Goal: Task Accomplishment & Management: Complete application form

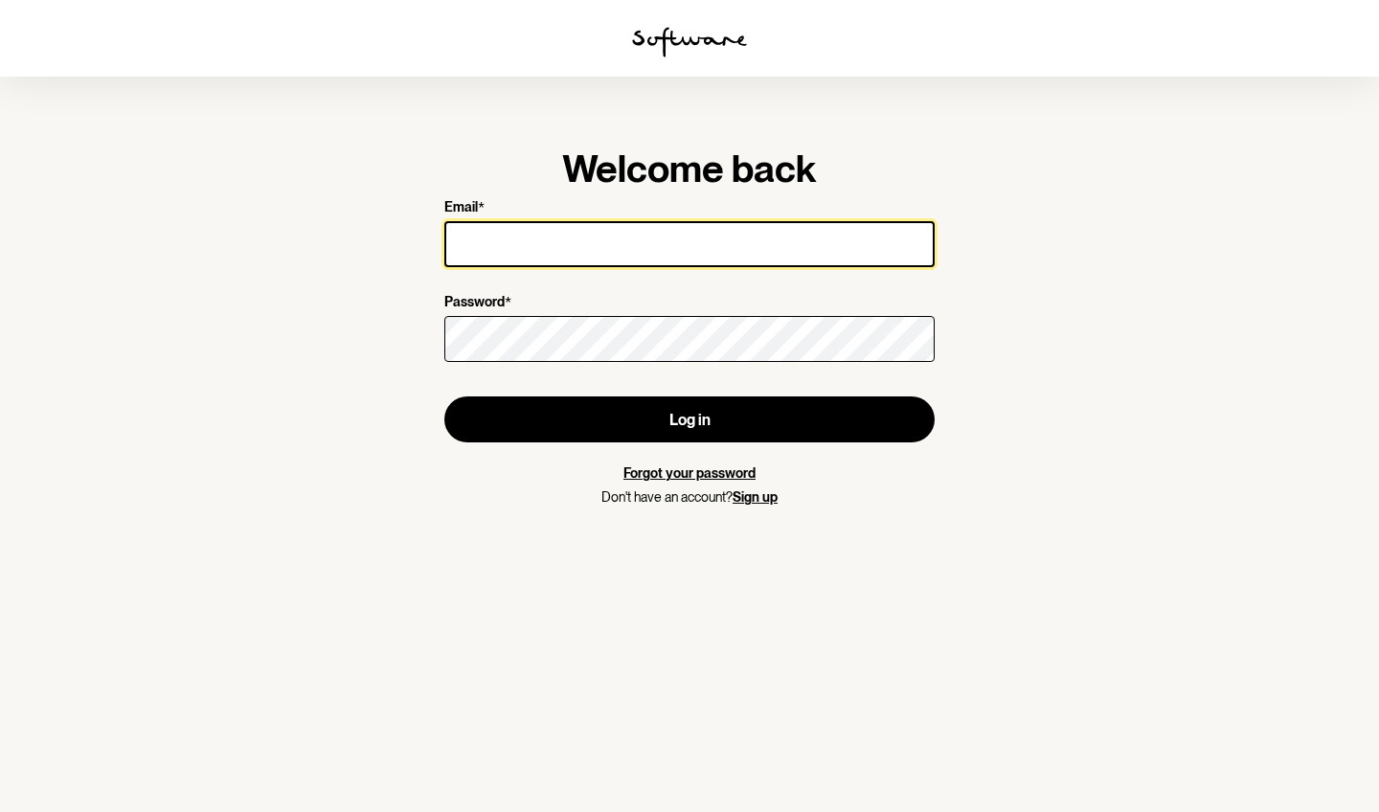
type input "[EMAIL_ADDRESS][DOMAIN_NAME]"
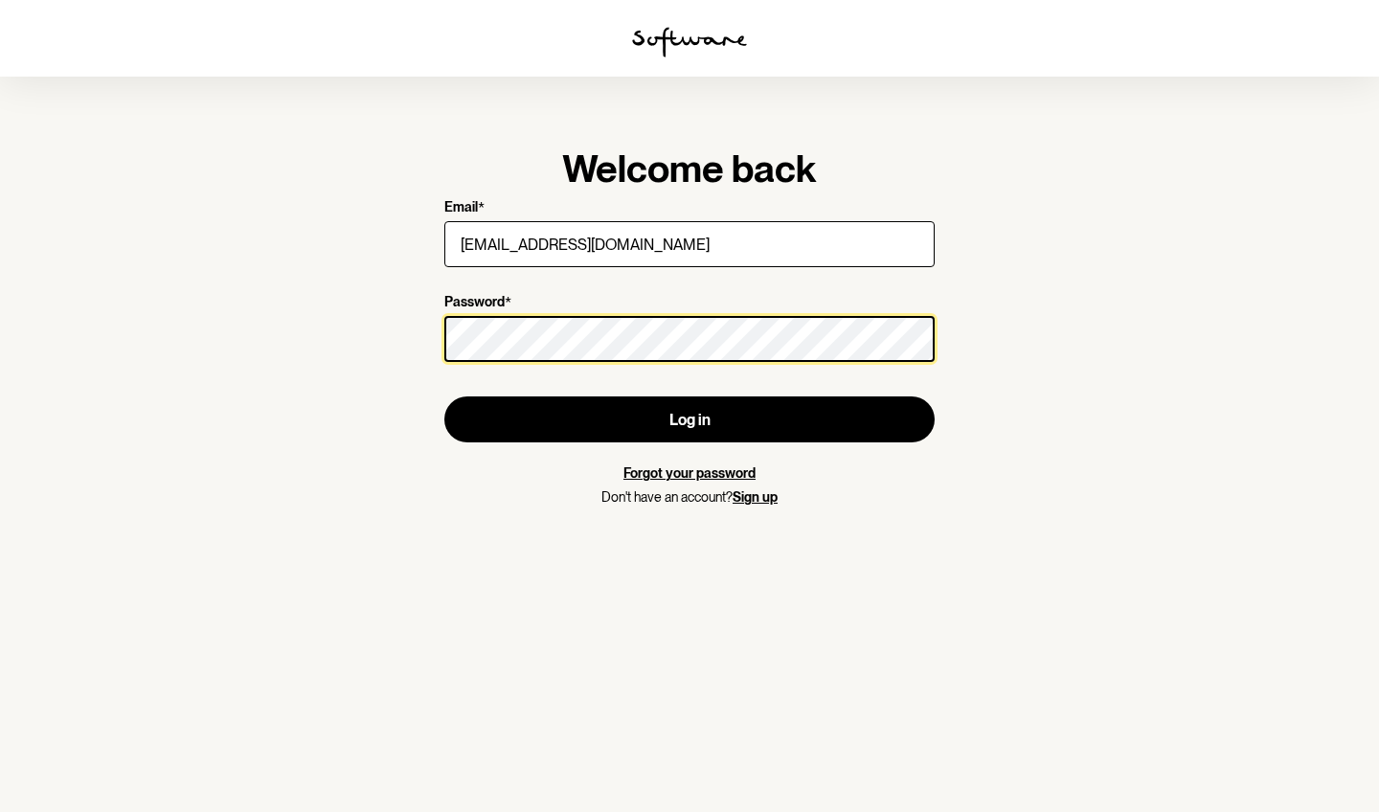
click at [689, 419] on button "Log in" at bounding box center [689, 419] width 490 height 46
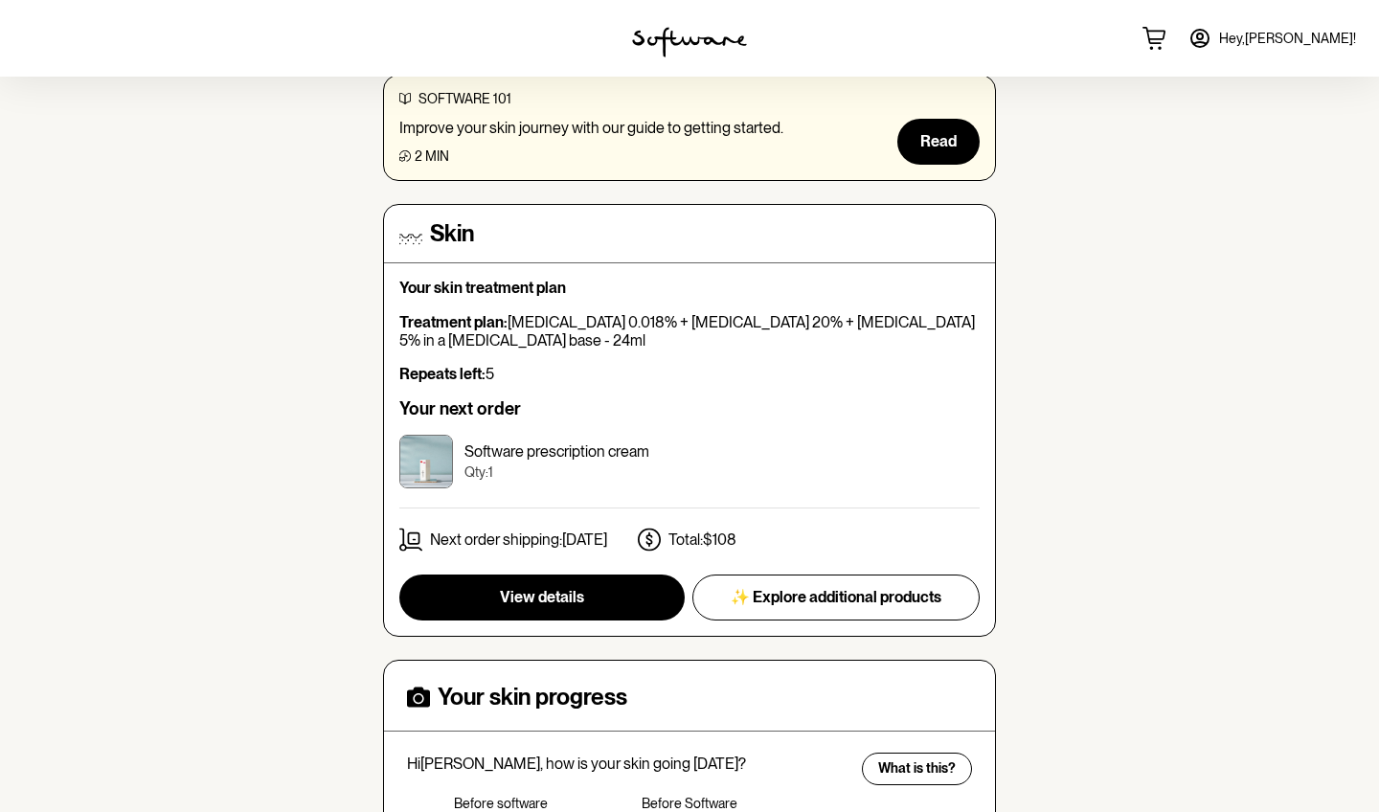
scroll to position [312, 0]
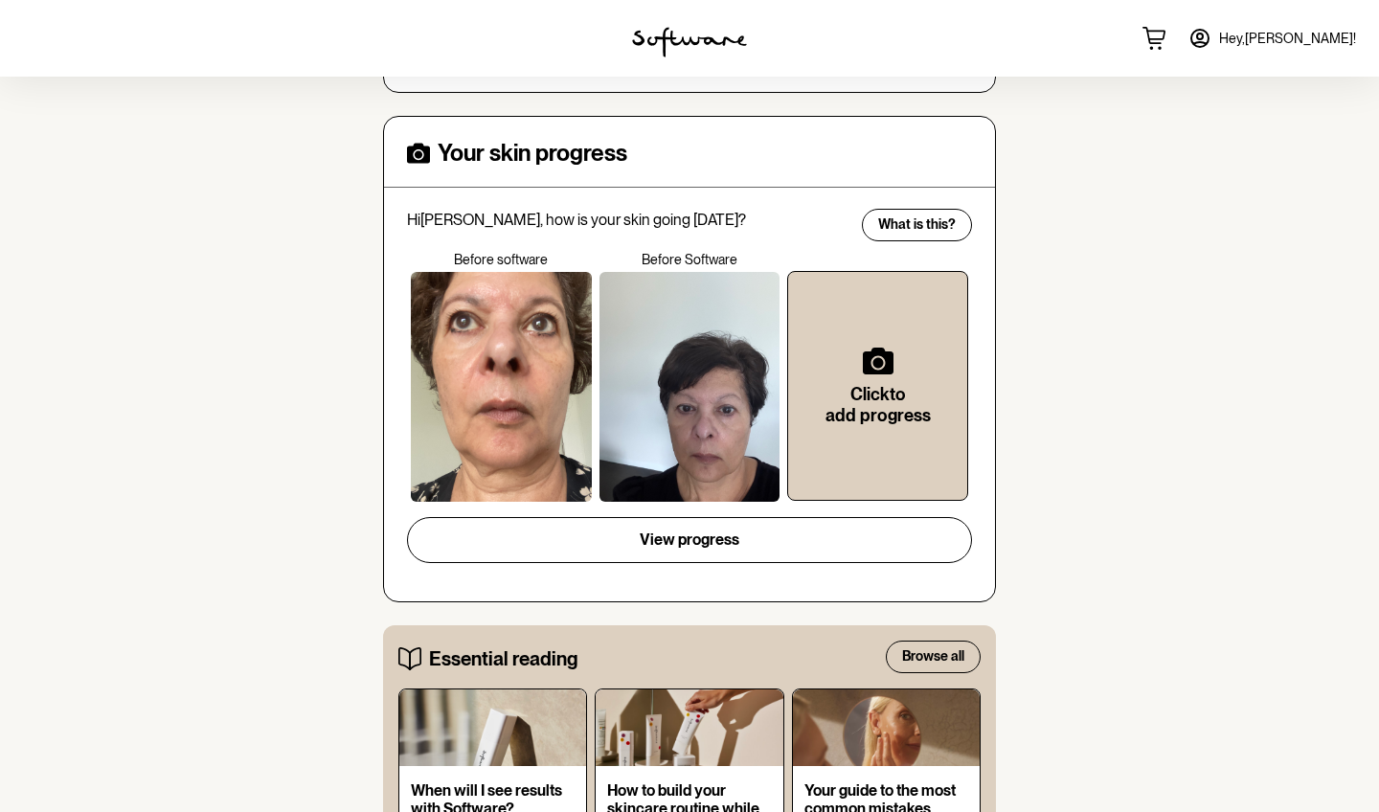
scroll to position [883, 0]
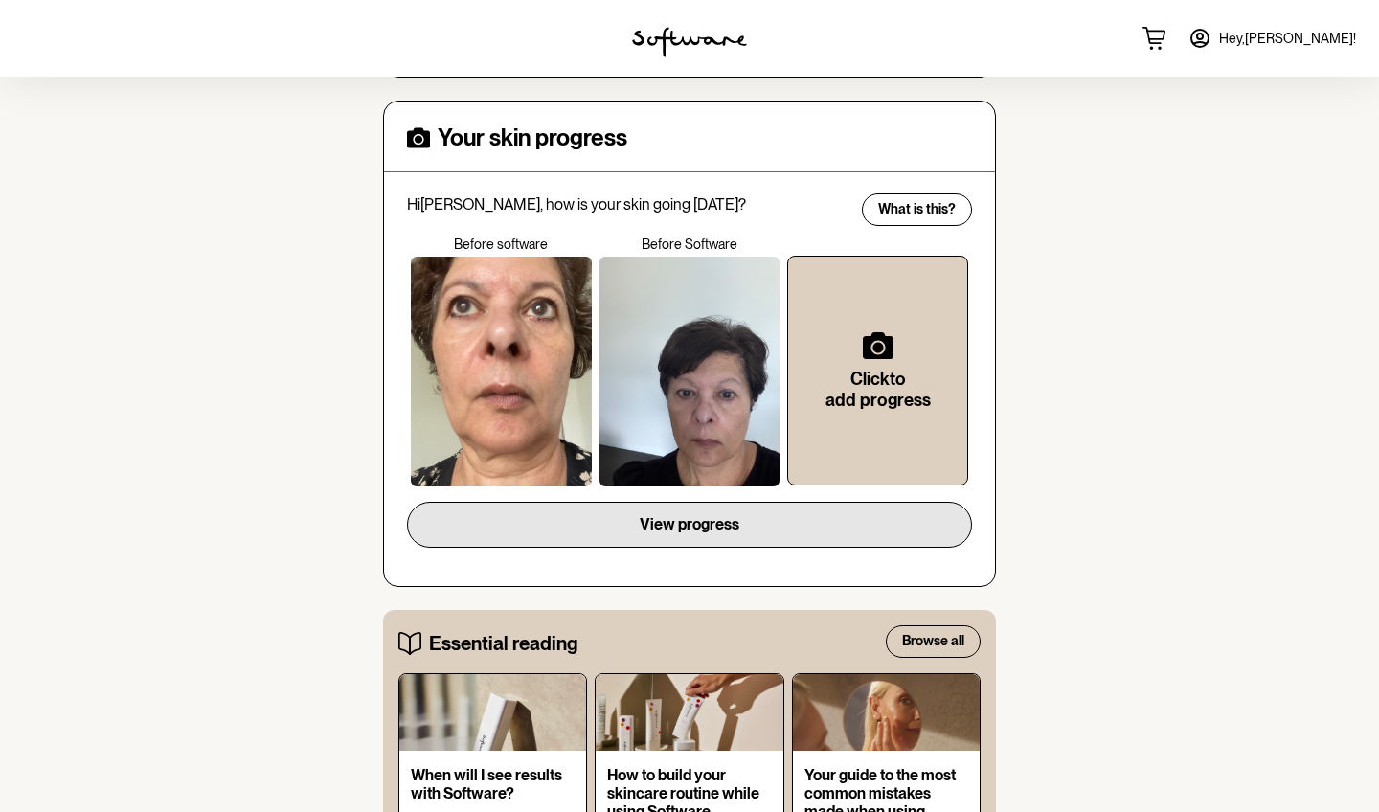
click at [710, 516] on span "View progress" at bounding box center [689, 524] width 100 height 18
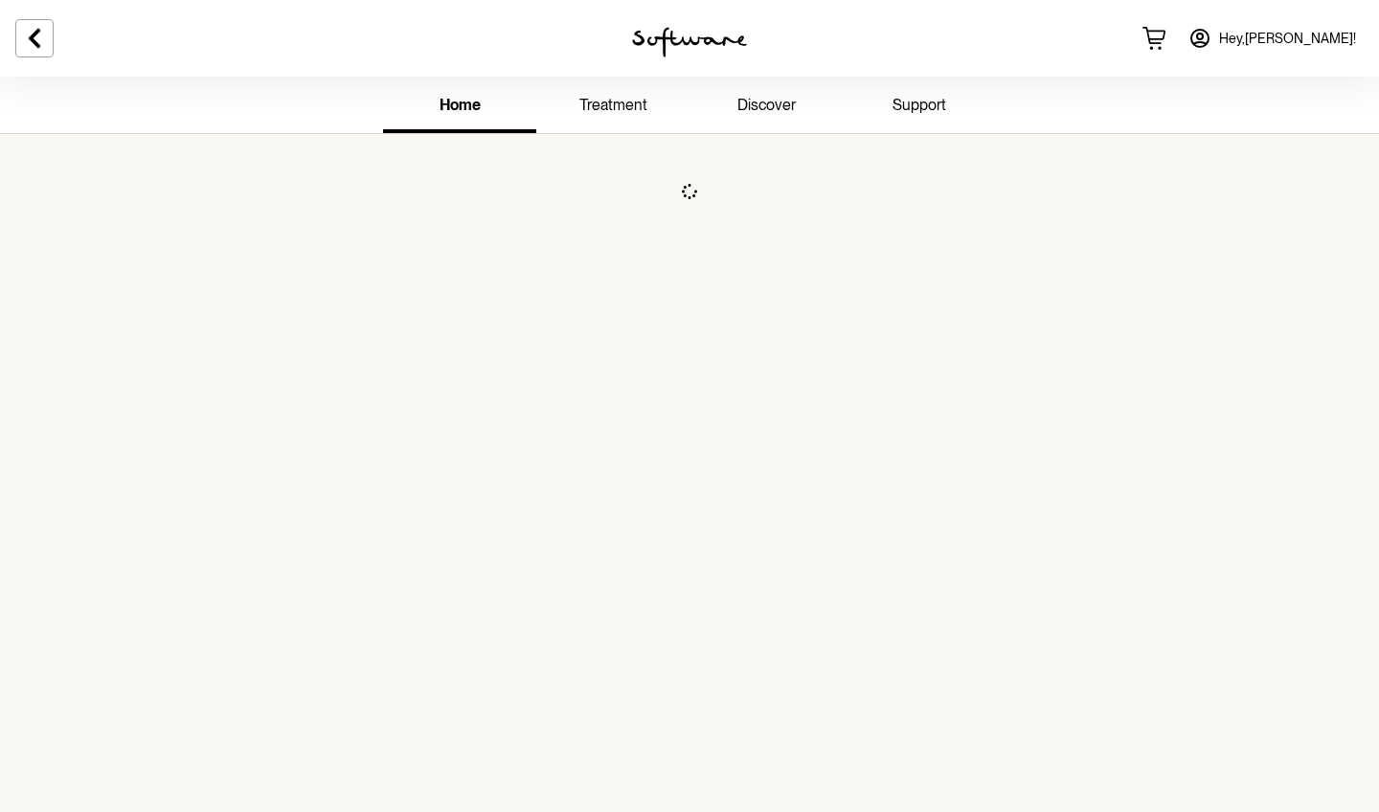
scroll to position [77, 0]
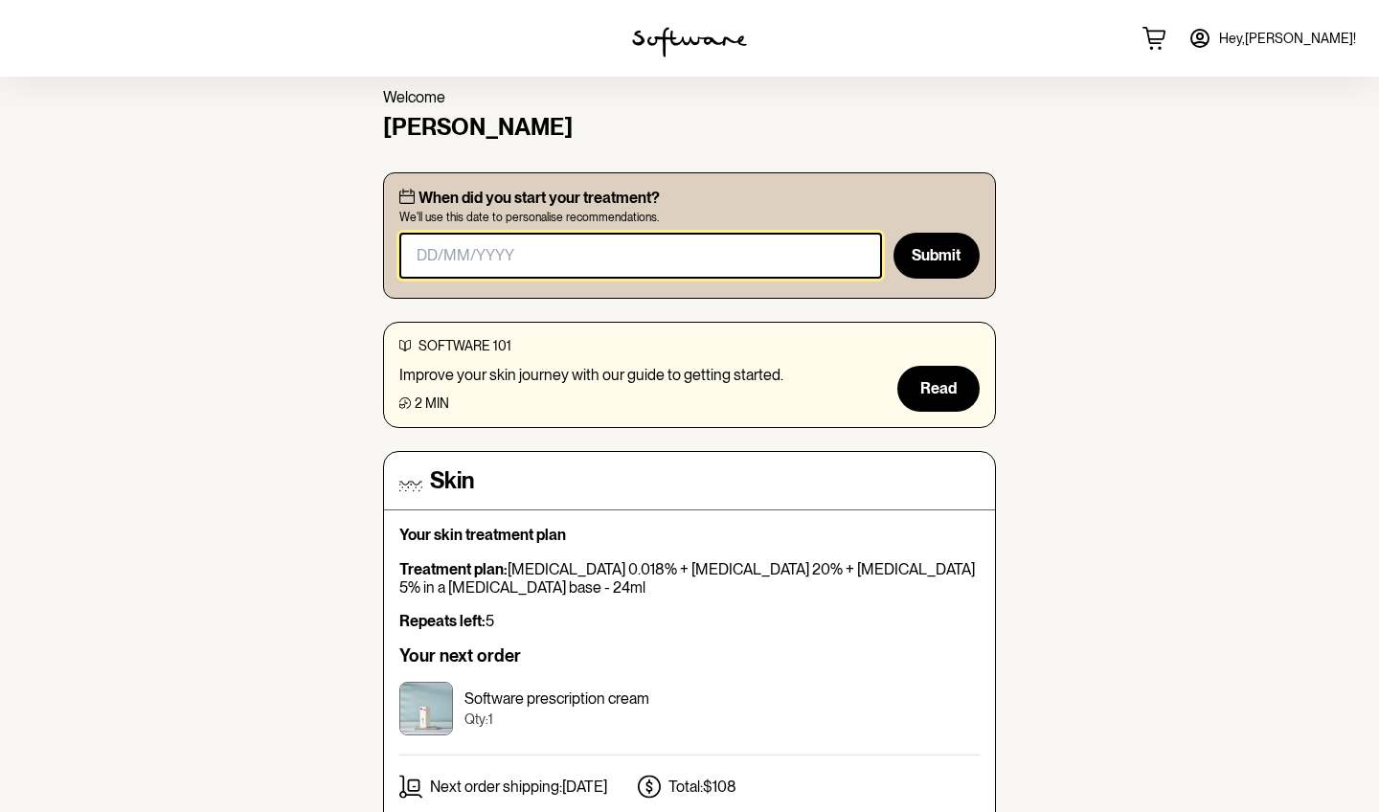
click at [414, 255] on input "masked-date" at bounding box center [640, 256] width 482 height 46
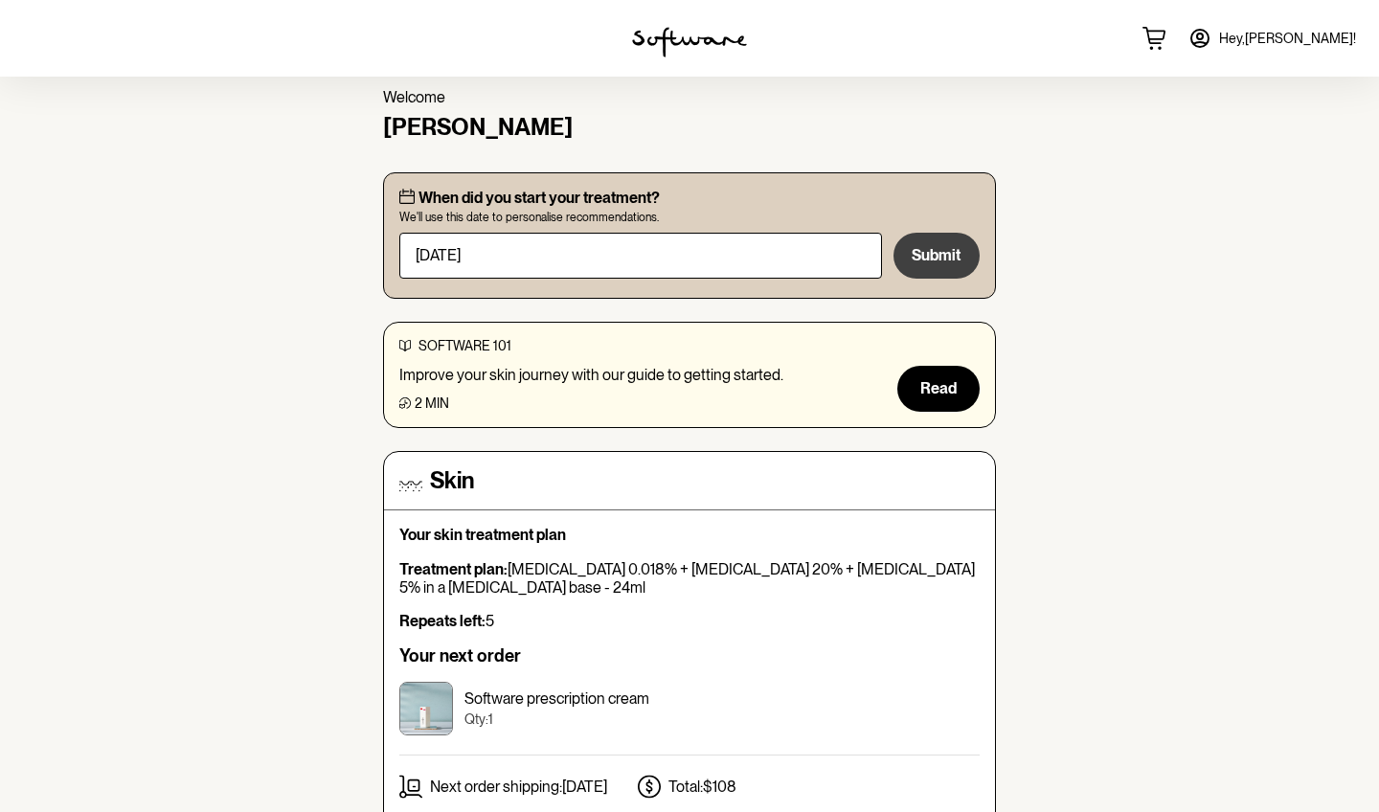
click at [924, 251] on span "Submit" at bounding box center [935, 255] width 49 height 18
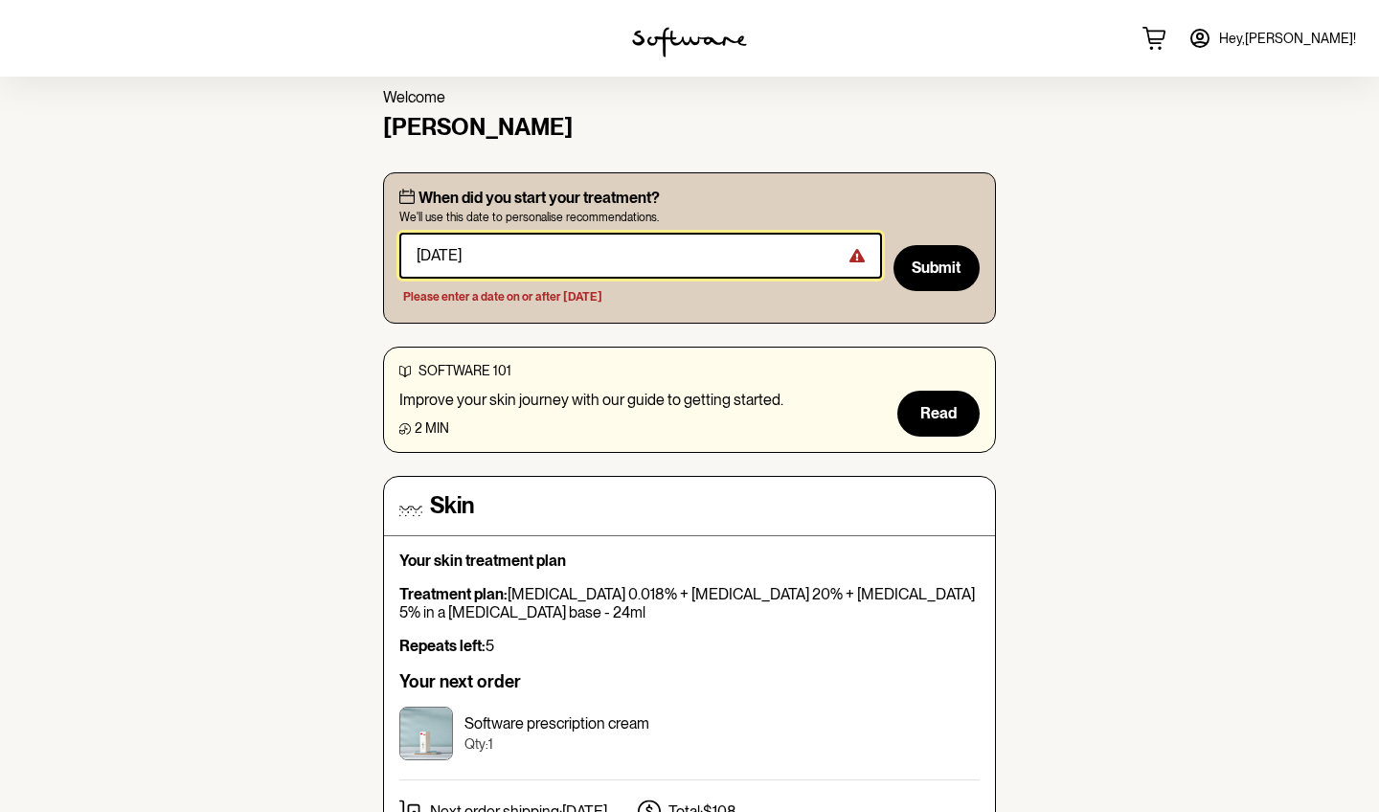
click at [431, 254] on input "masked-date" at bounding box center [640, 256] width 482 height 46
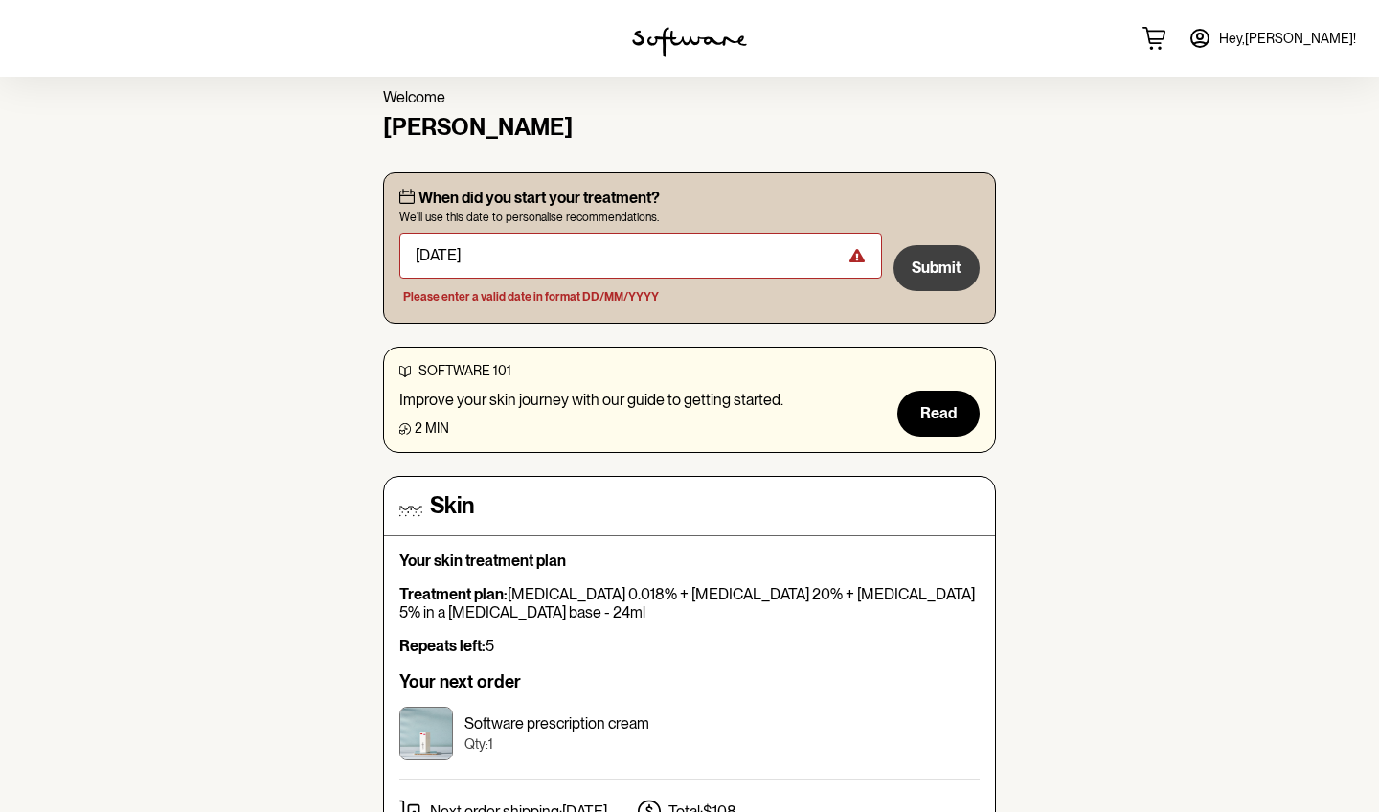
click at [931, 263] on span "Submit" at bounding box center [935, 267] width 49 height 18
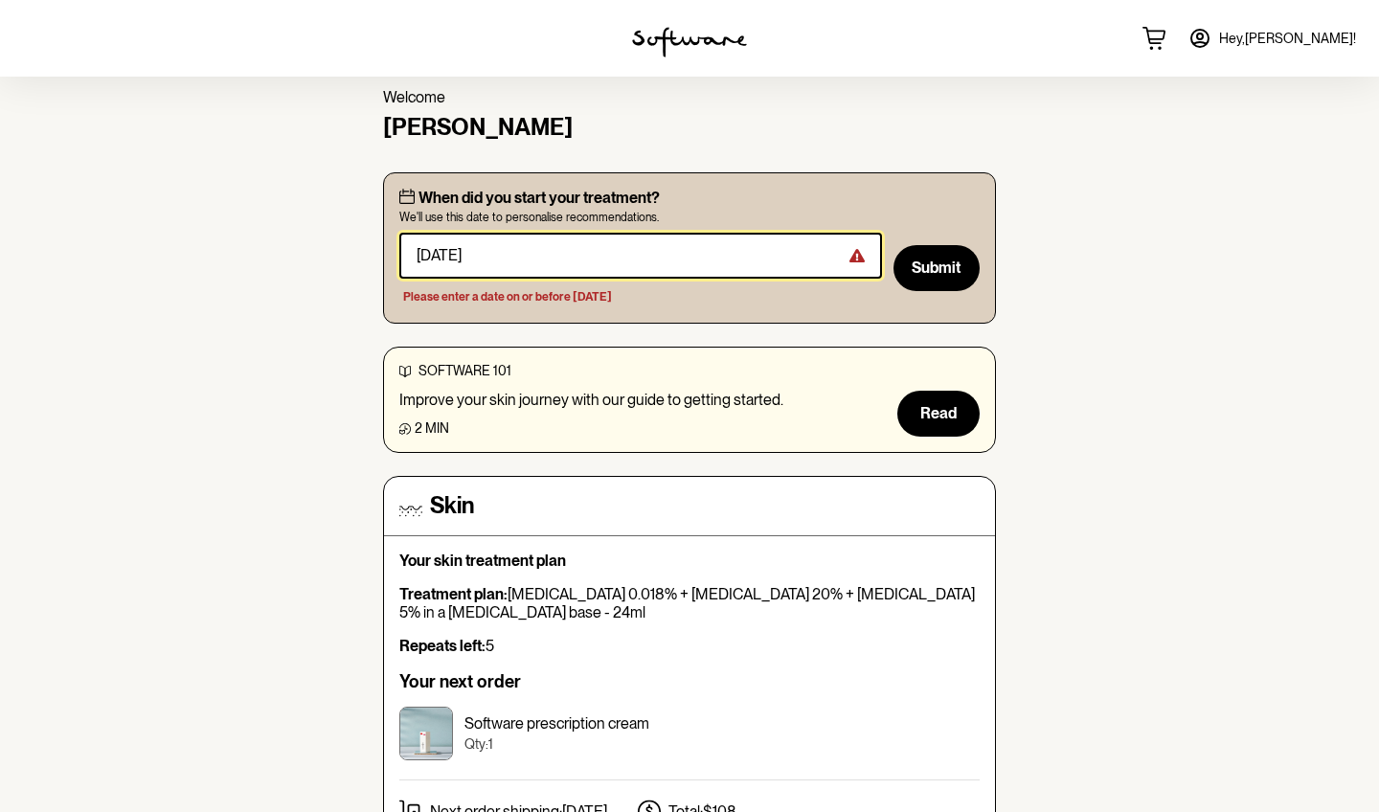
click at [455, 254] on input "masked-date" at bounding box center [640, 256] width 482 height 46
click at [473, 256] on input "masked-date" at bounding box center [640, 256] width 482 height 46
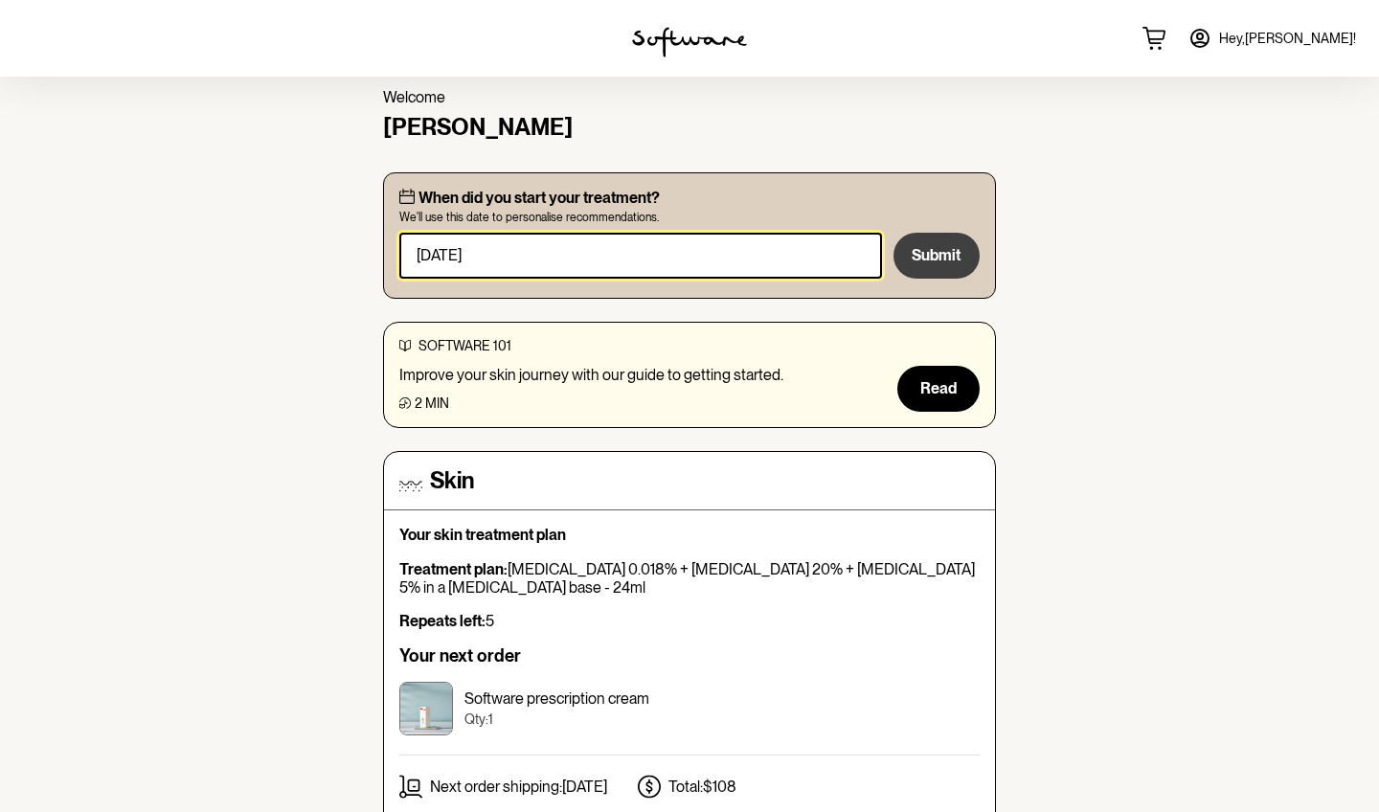
type input "[DATE]"
click at [938, 246] on span "Submit" at bounding box center [935, 255] width 49 height 18
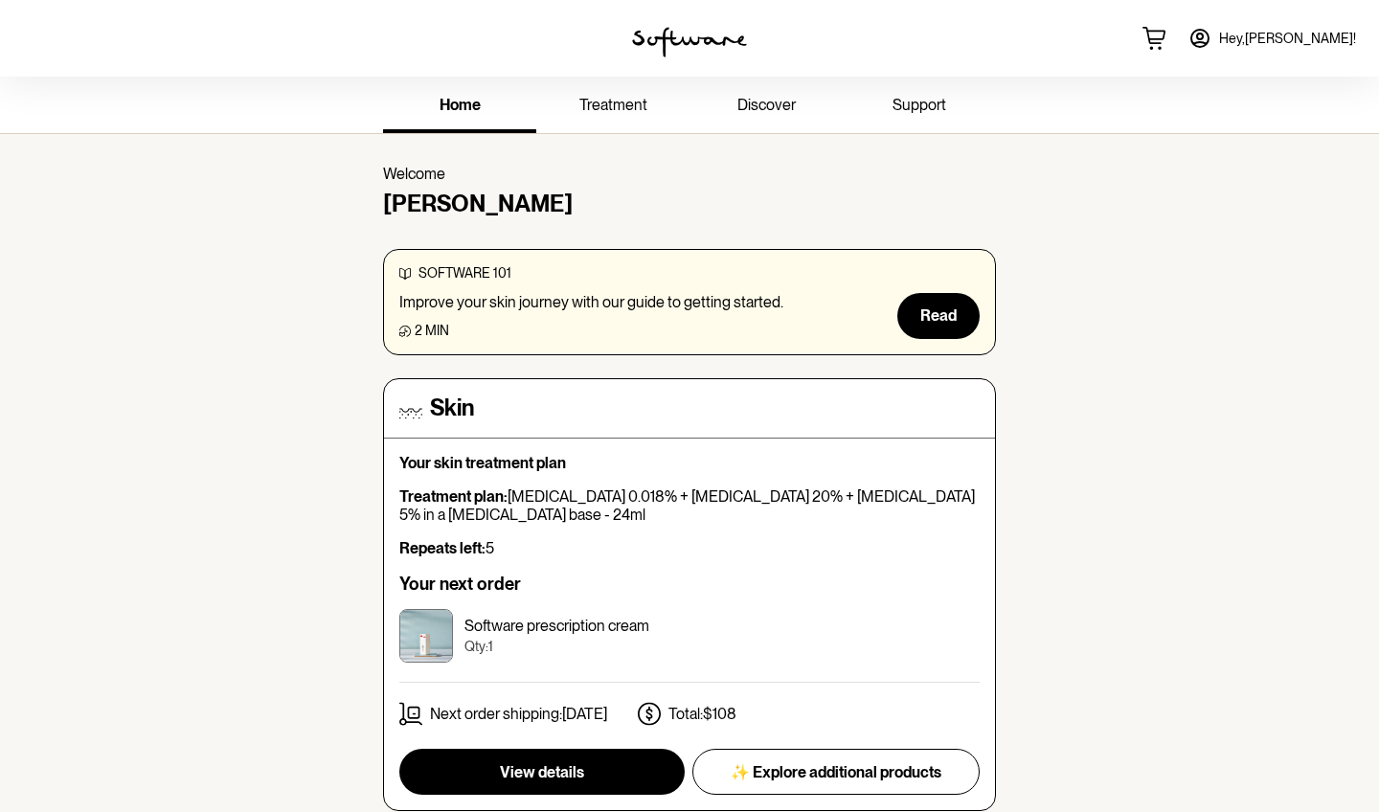
scroll to position [0, 0]
click at [600, 758] on button "View details" at bounding box center [541, 772] width 285 height 46
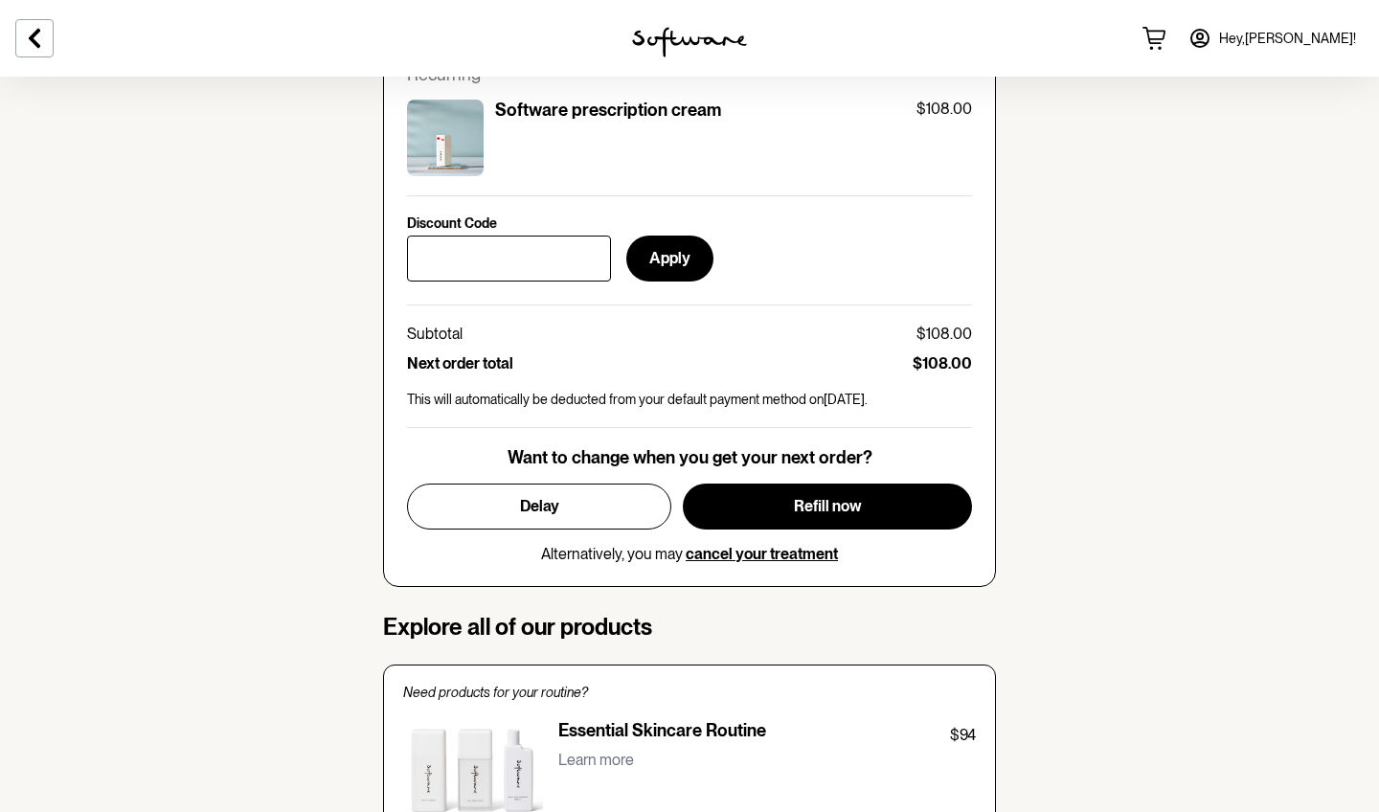
scroll to position [909, 0]
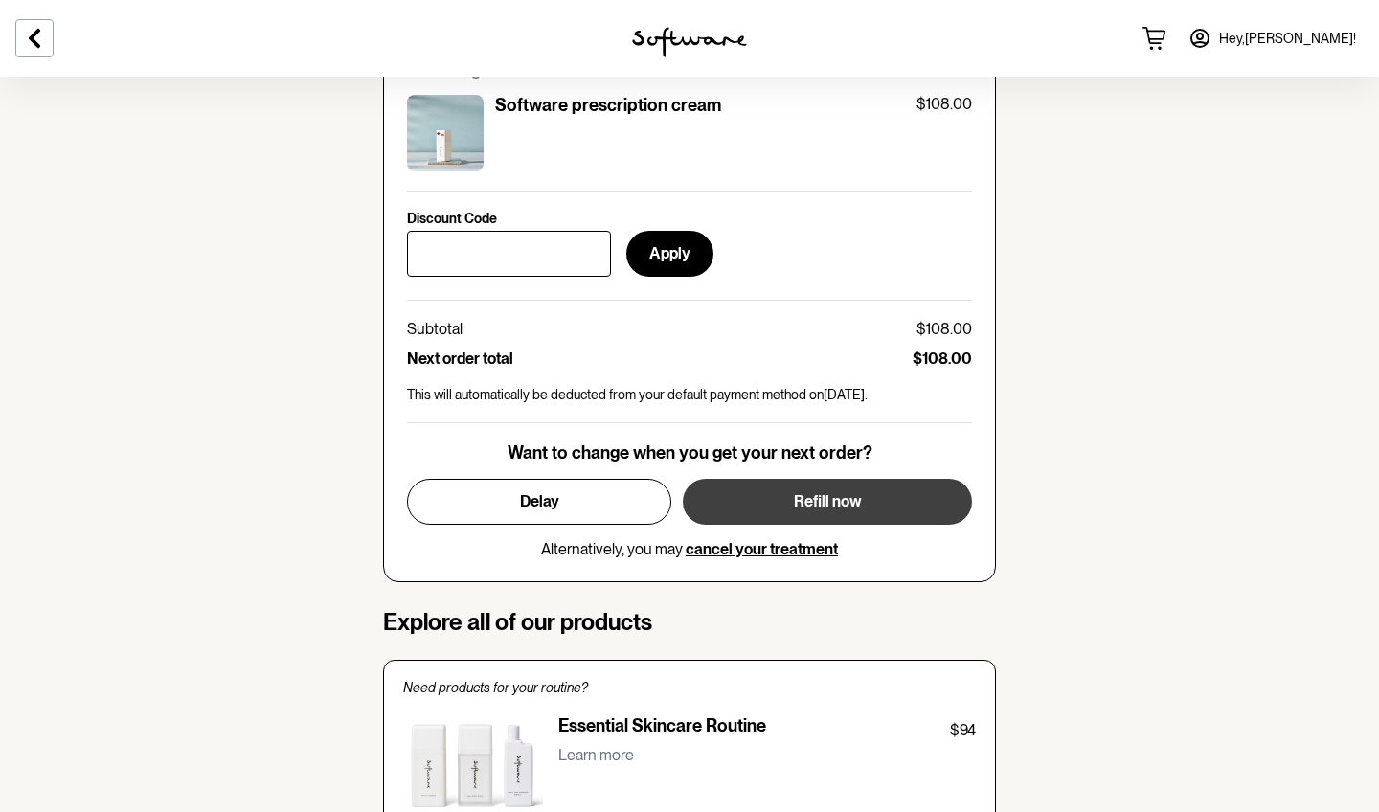
click at [807, 492] on span "Refill now" at bounding box center [828, 501] width 68 height 18
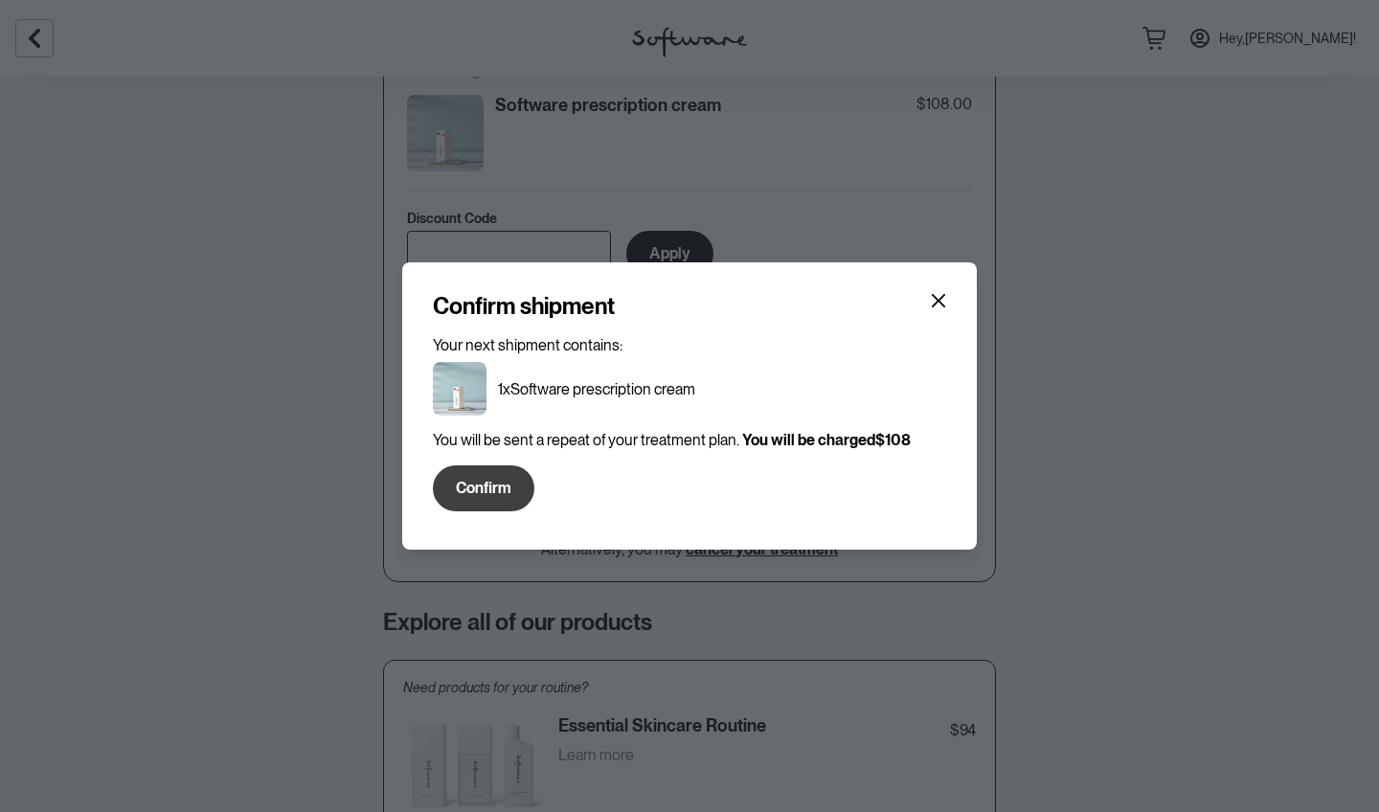
click at [488, 485] on span "Confirm" at bounding box center [484, 488] width 56 height 18
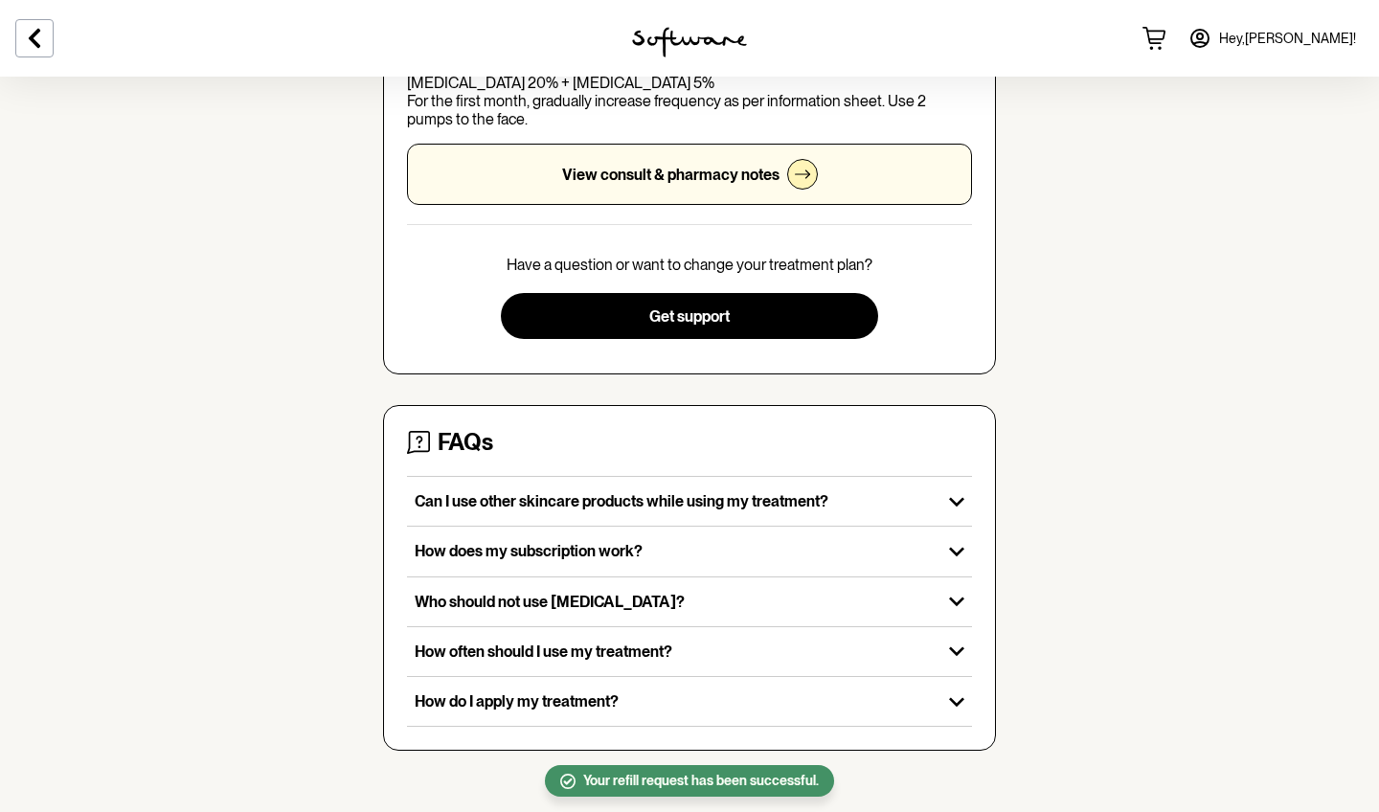
scroll to position [418, 0]
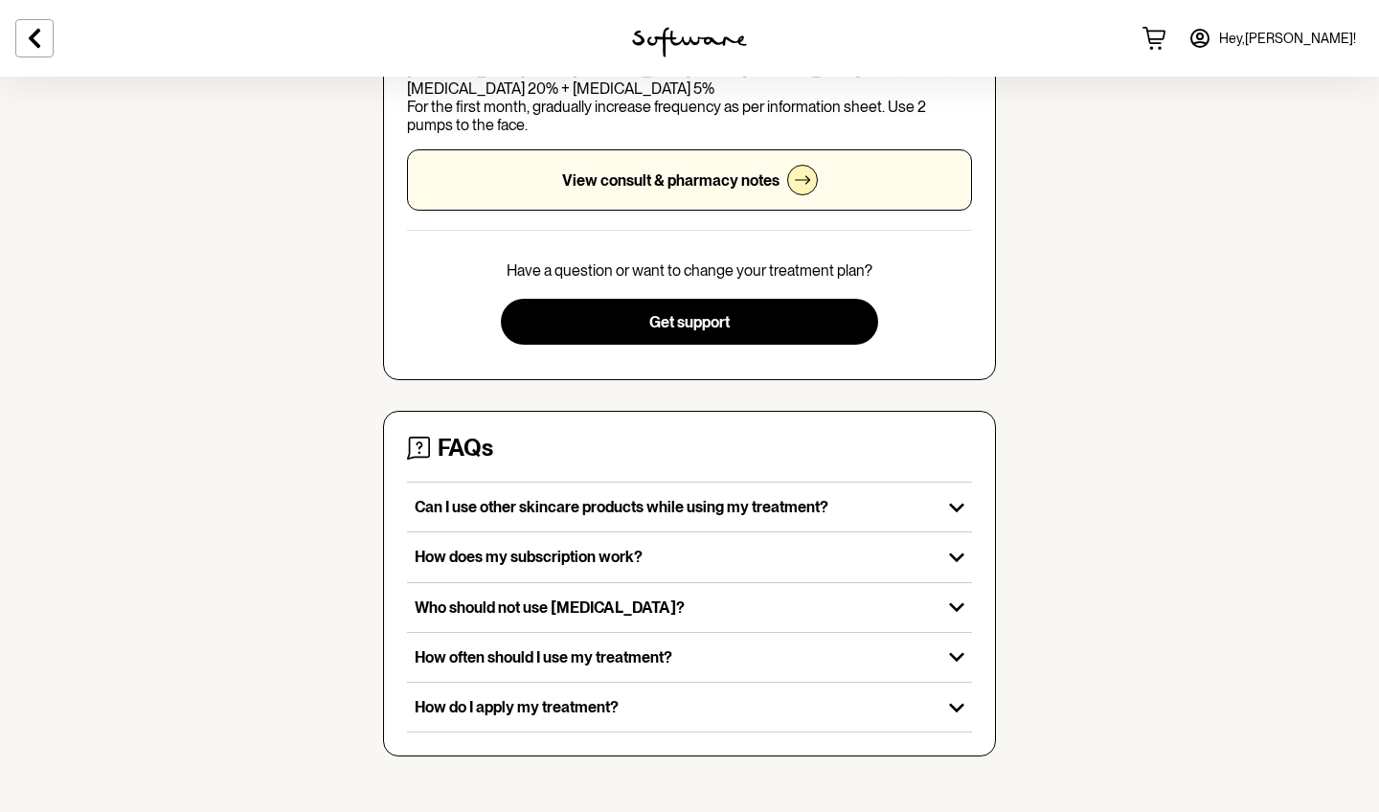
click at [1140, 359] on section "skin Your personalised skin treatment Treatment plan: [MEDICAL_DATA] 0.018% + […" at bounding box center [689, 222] width 1379 height 1129
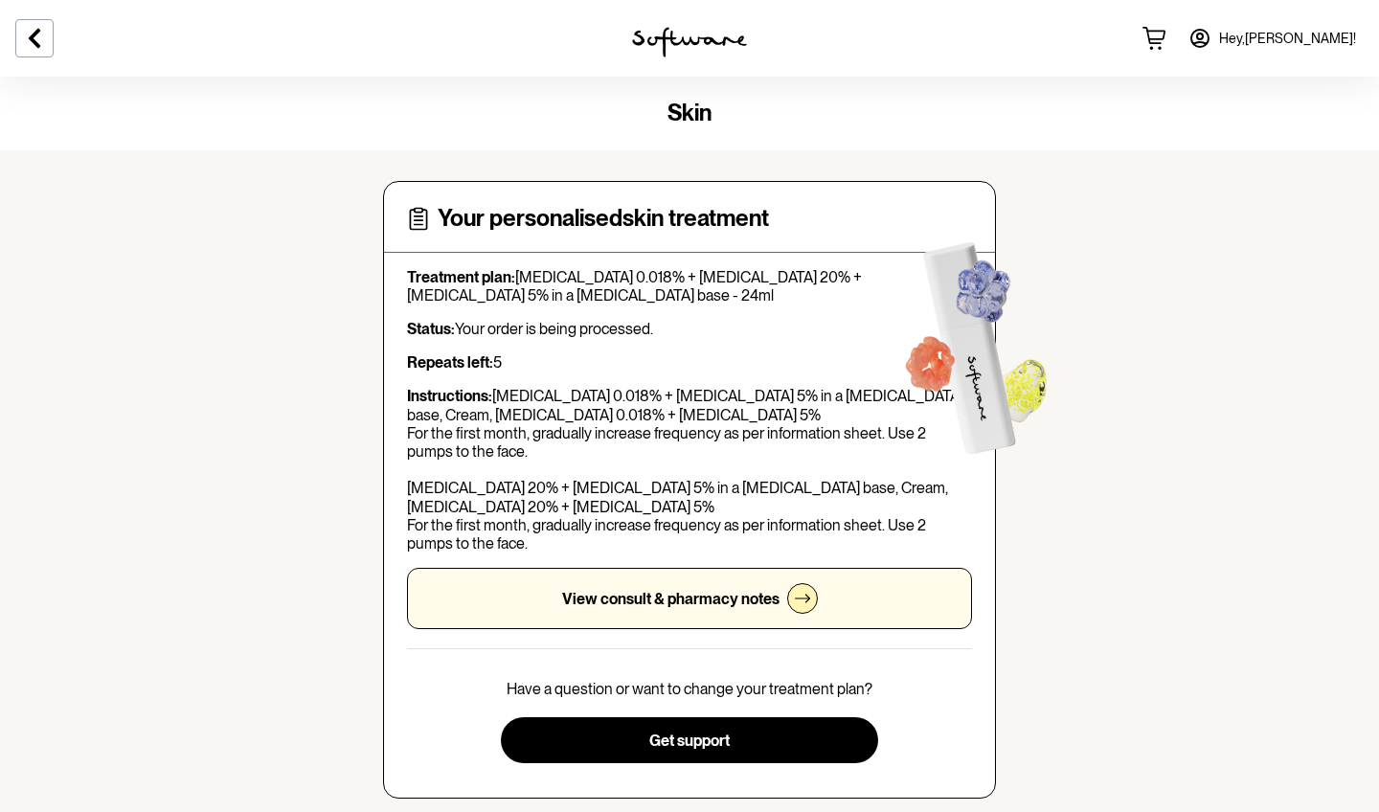
scroll to position [0, 0]
click at [239, 226] on section "skin Your personalised skin treatment Treatment plan: [MEDICAL_DATA] 0.018% + […" at bounding box center [689, 641] width 1379 height 1129
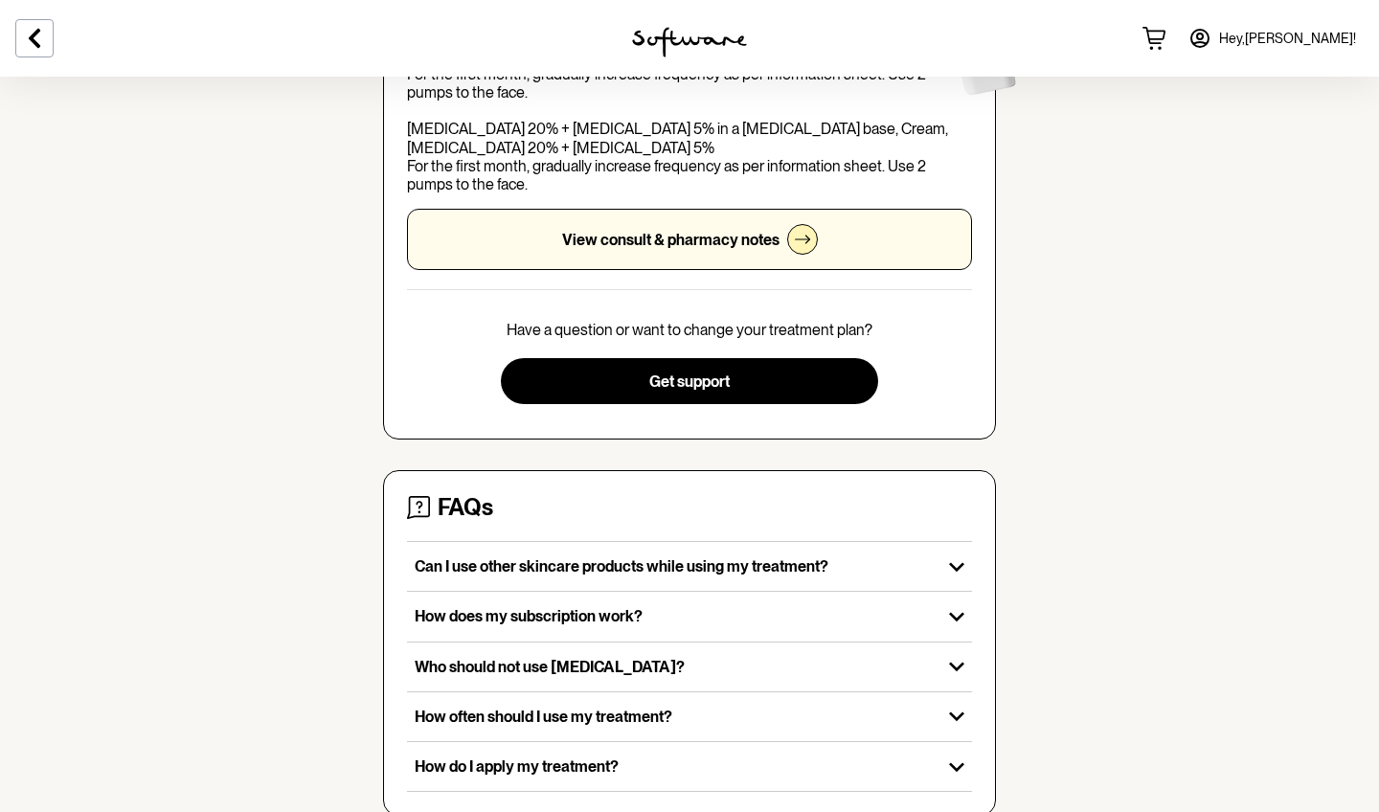
scroll to position [418, 0]
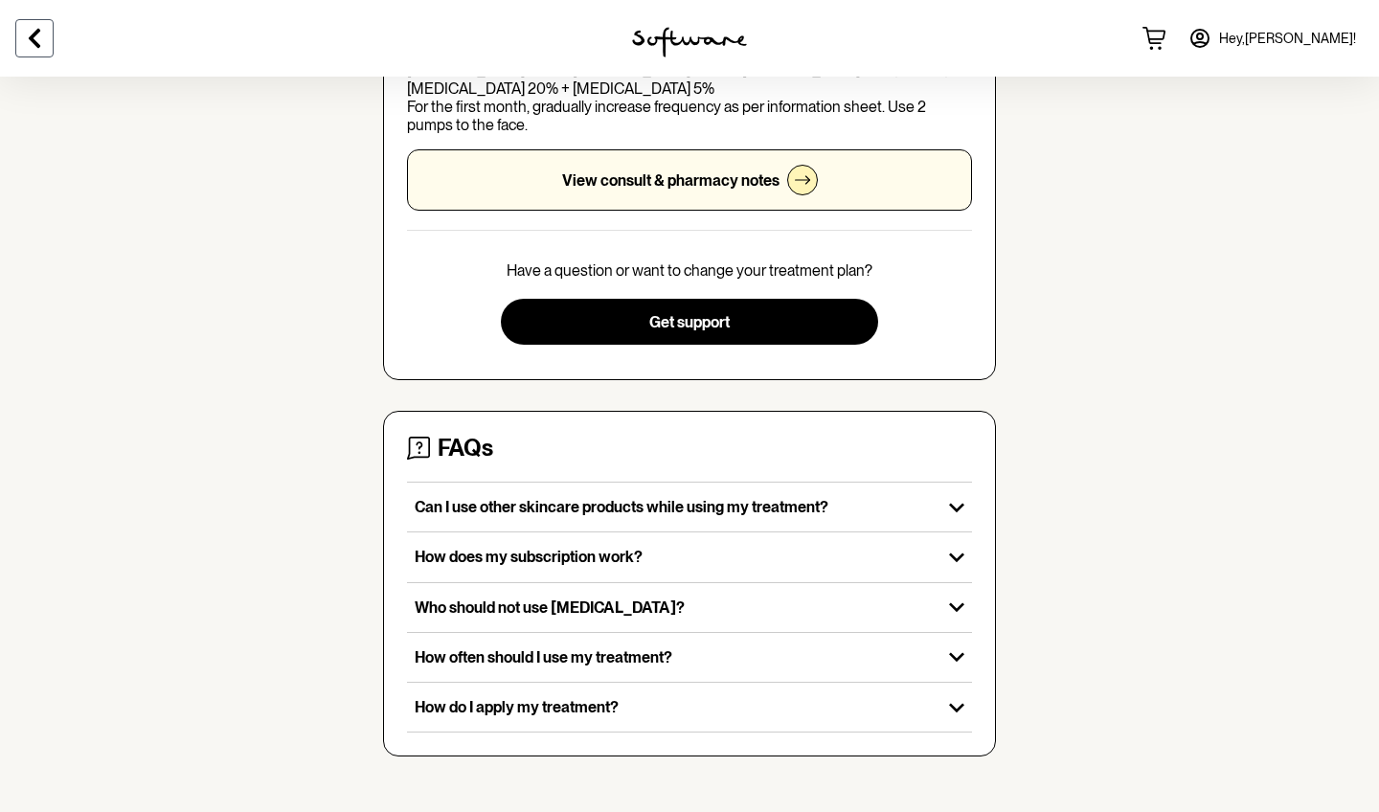
click at [31, 32] on icon at bounding box center [34, 38] width 23 height 23
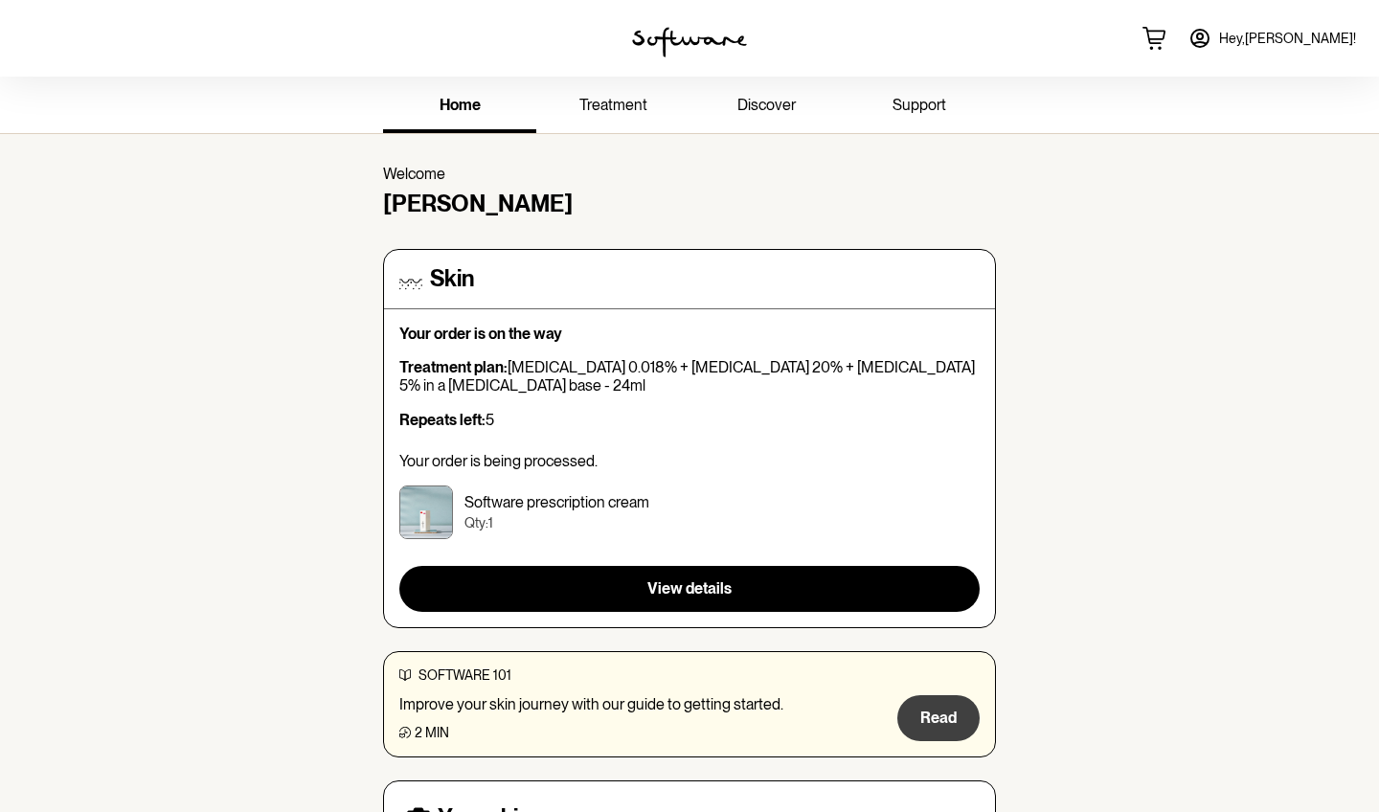
click at [934, 708] on span "Read" at bounding box center [938, 717] width 36 height 18
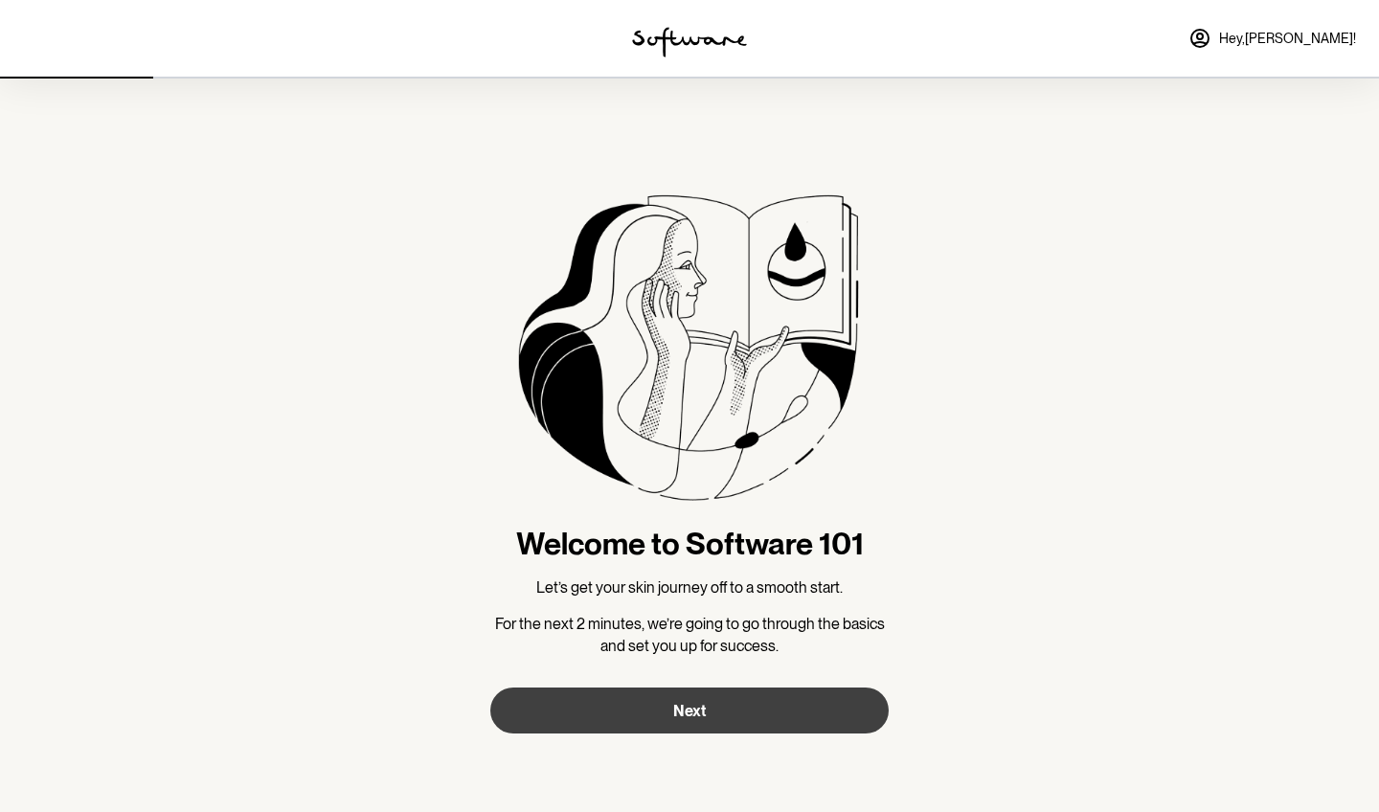
click at [657, 706] on button "Next" at bounding box center [689, 710] width 398 height 46
